Goal: Transaction & Acquisition: Obtain resource

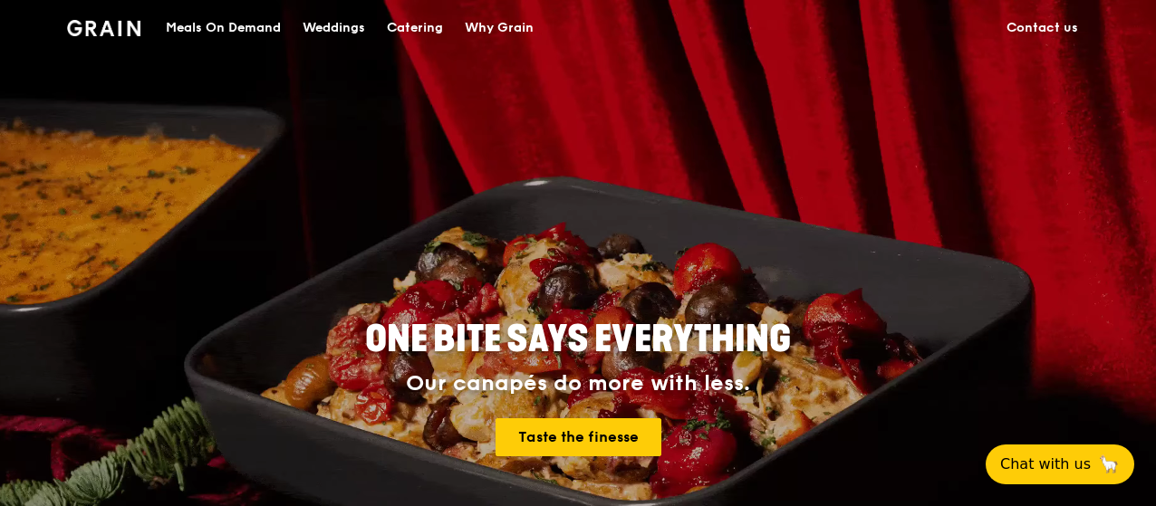
click at [425, 23] on div "Catering" at bounding box center [415, 28] width 56 height 54
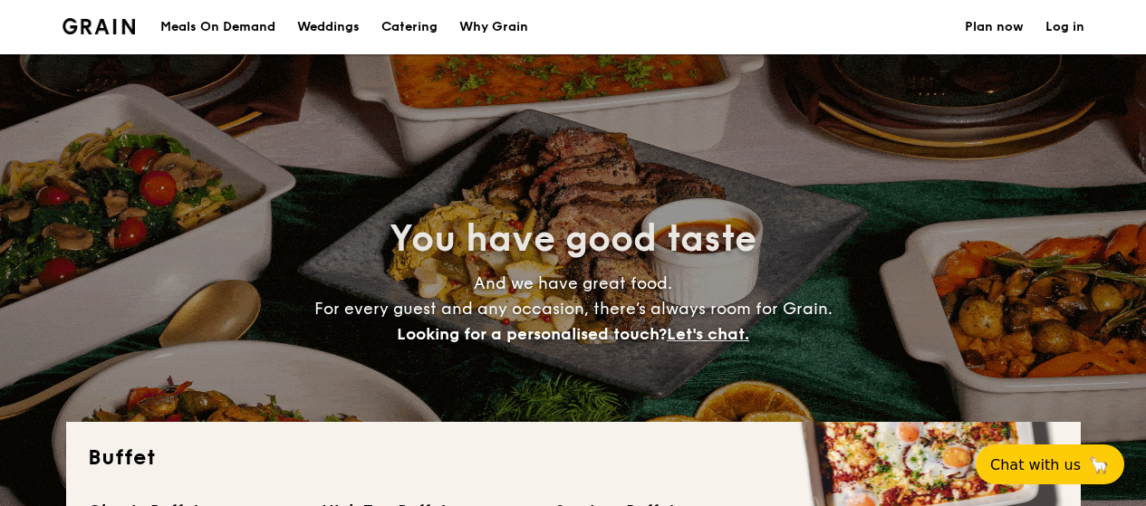
select select
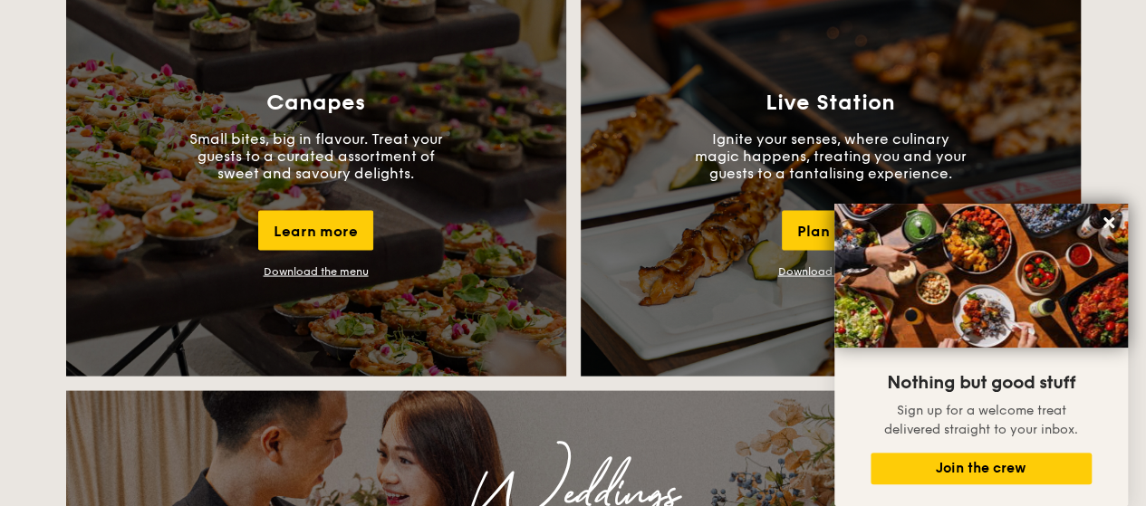
scroll to position [1630, 0]
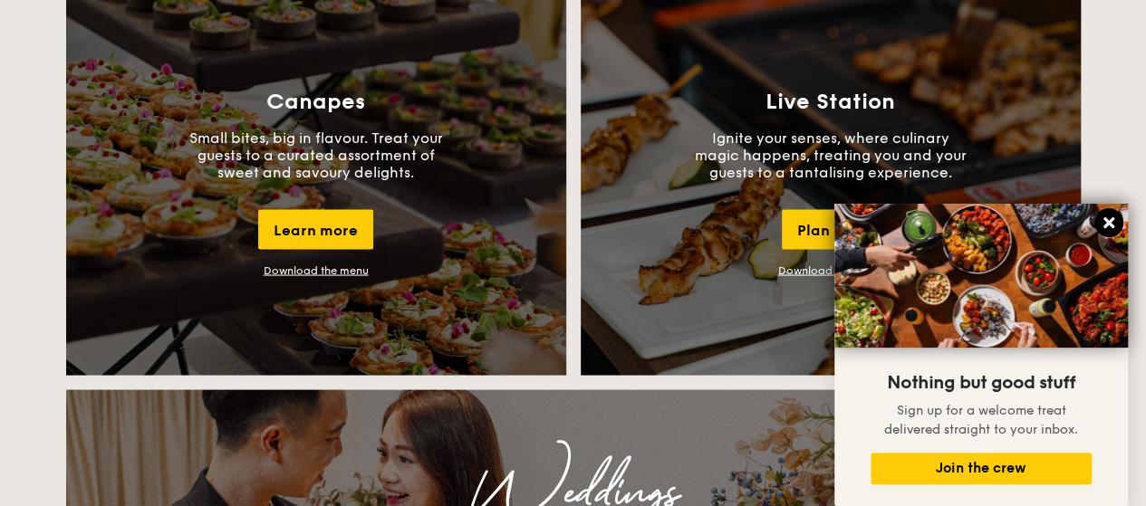
click at [1115, 219] on icon at bounding box center [1108, 223] width 16 height 16
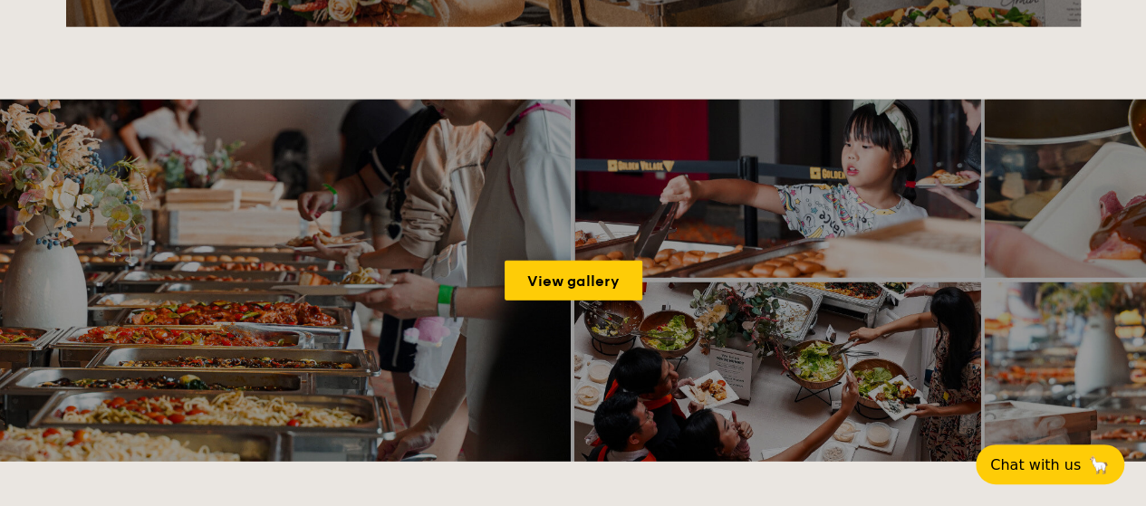
scroll to position [1993, 0]
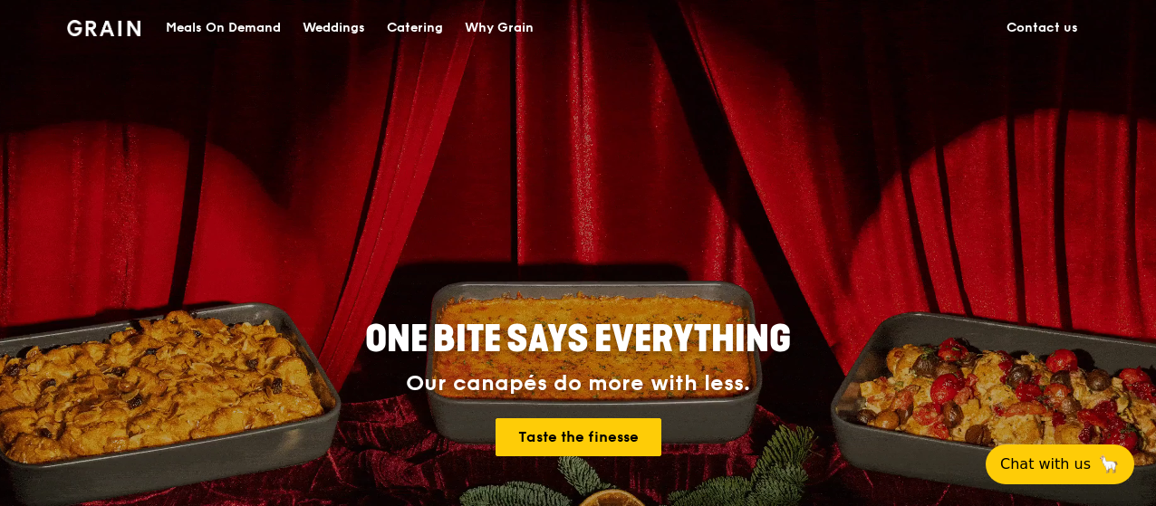
click at [424, 28] on div "Catering" at bounding box center [415, 28] width 56 height 54
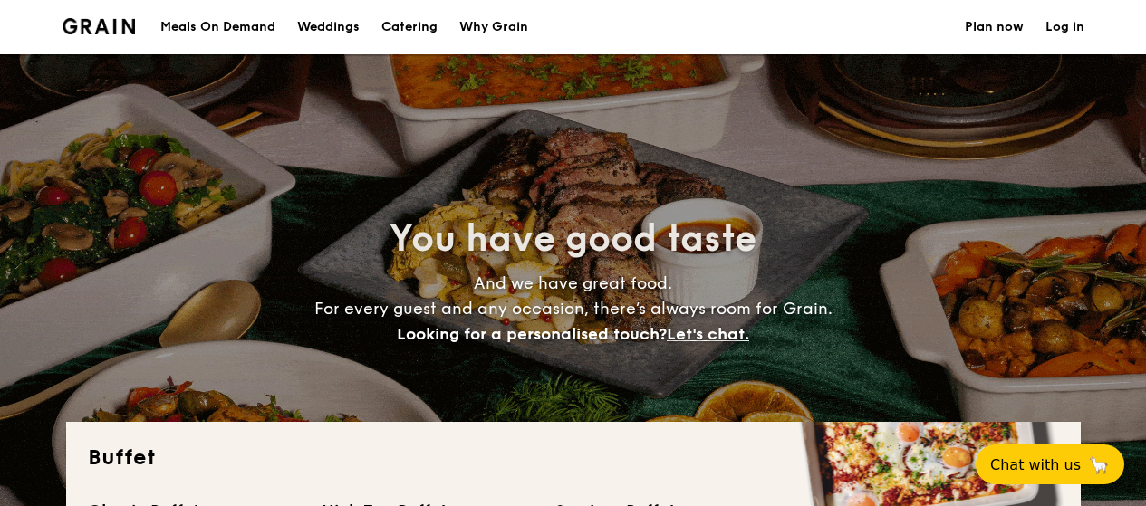
select select
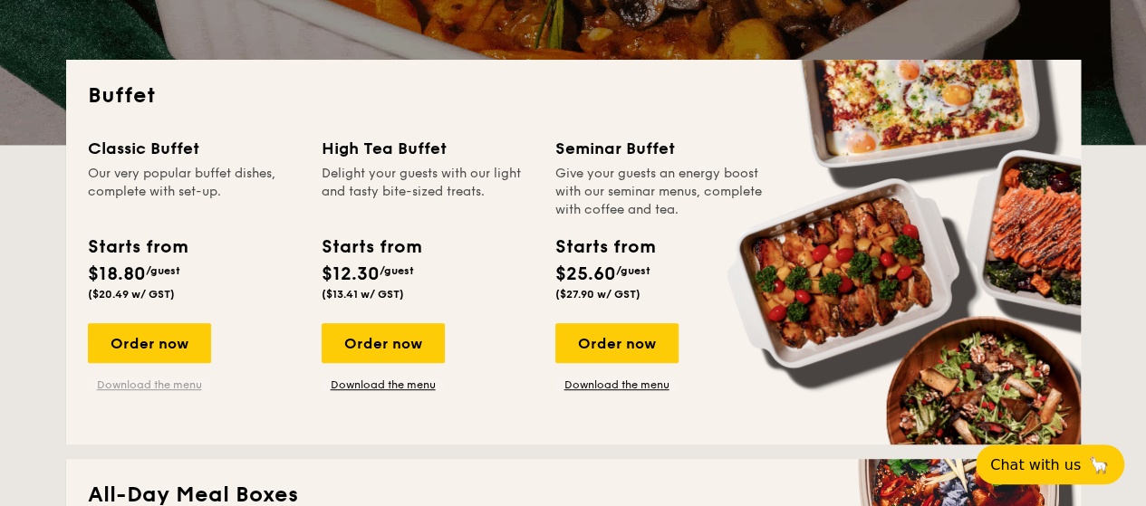
click at [155, 389] on link "Download the menu" at bounding box center [149, 385] width 123 height 14
